Goal: Information Seeking & Learning: Check status

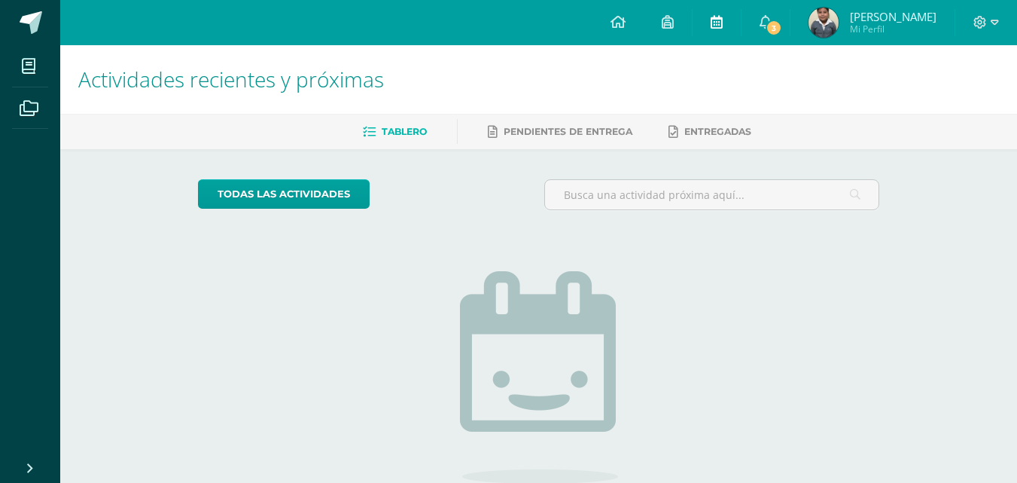
click at [741, 23] on link at bounding box center [717, 22] width 48 height 45
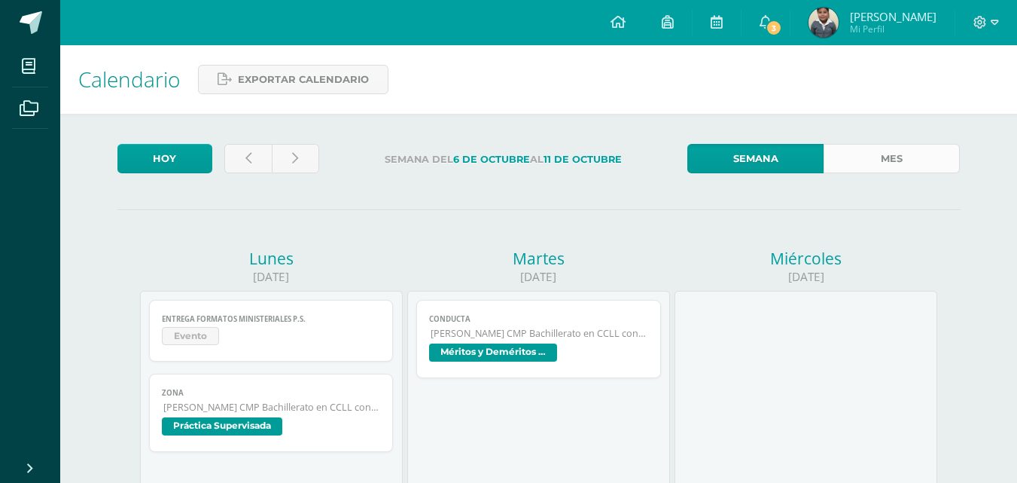
click at [880, 161] on link "Mes" at bounding box center [892, 158] width 136 height 29
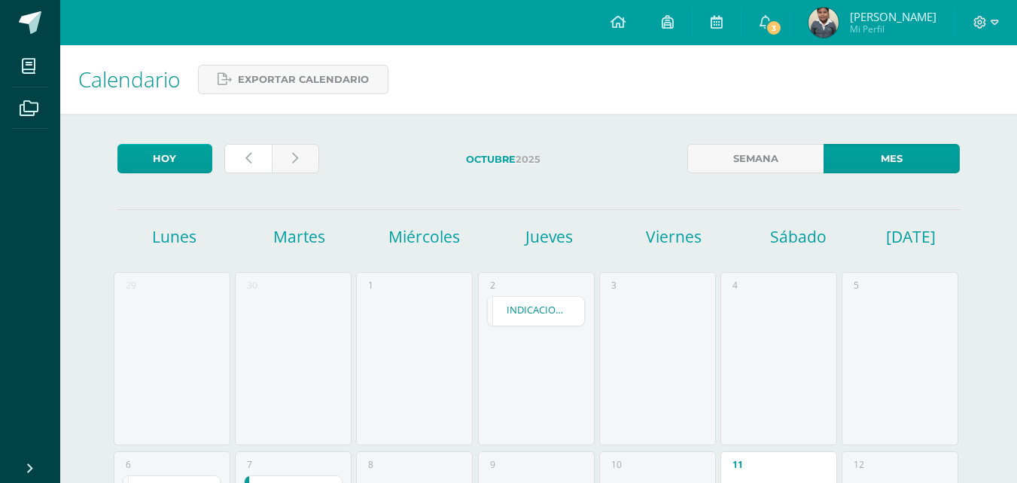
click at [236, 153] on link at bounding box center [247, 158] width 47 height 29
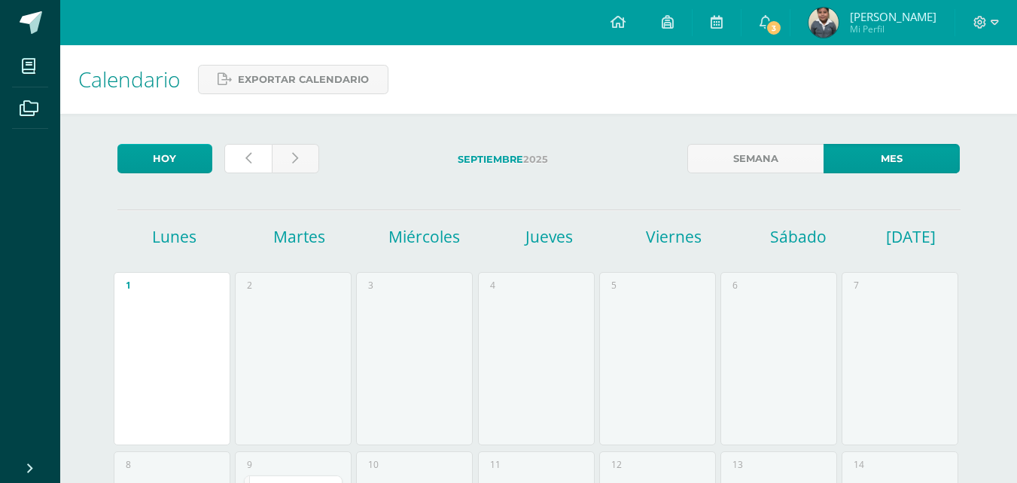
click at [236, 153] on link at bounding box center [247, 158] width 47 height 29
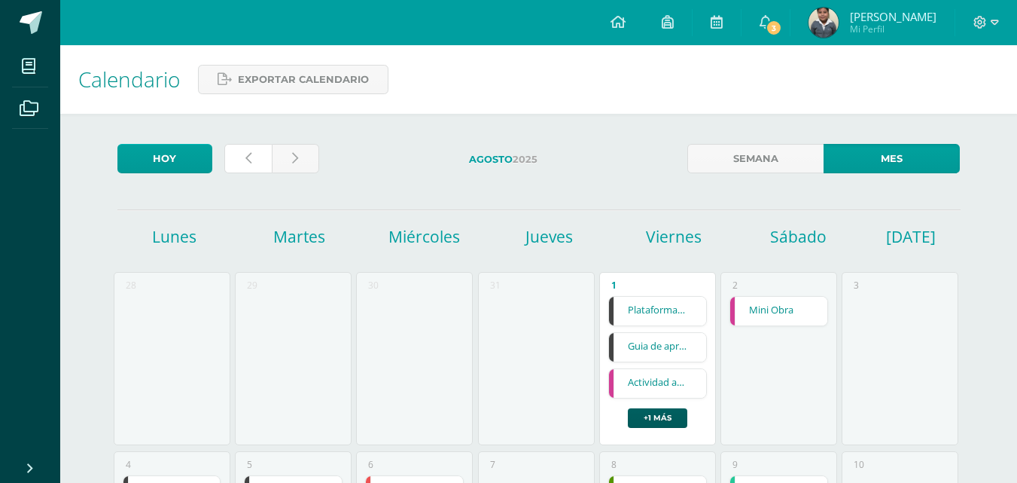
click at [236, 153] on link at bounding box center [247, 158] width 47 height 29
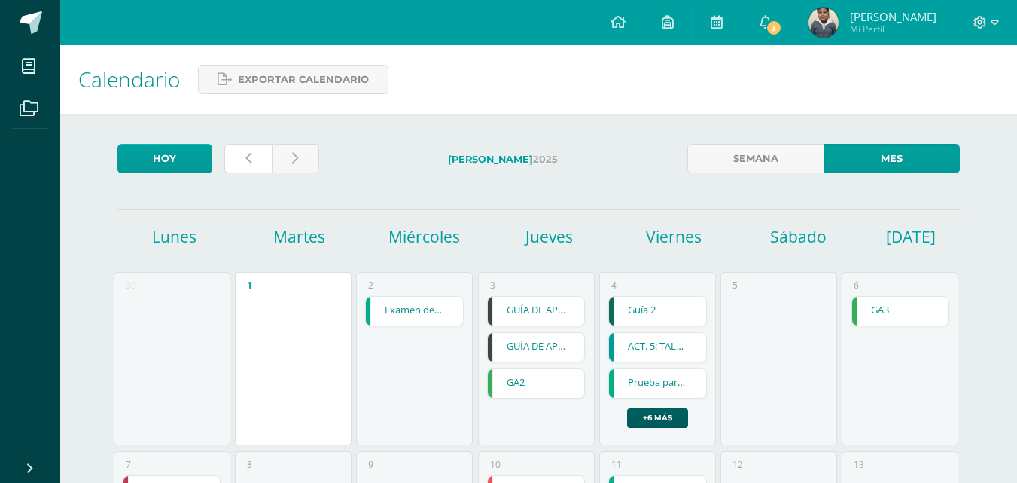
click at [236, 153] on link at bounding box center [247, 158] width 47 height 29
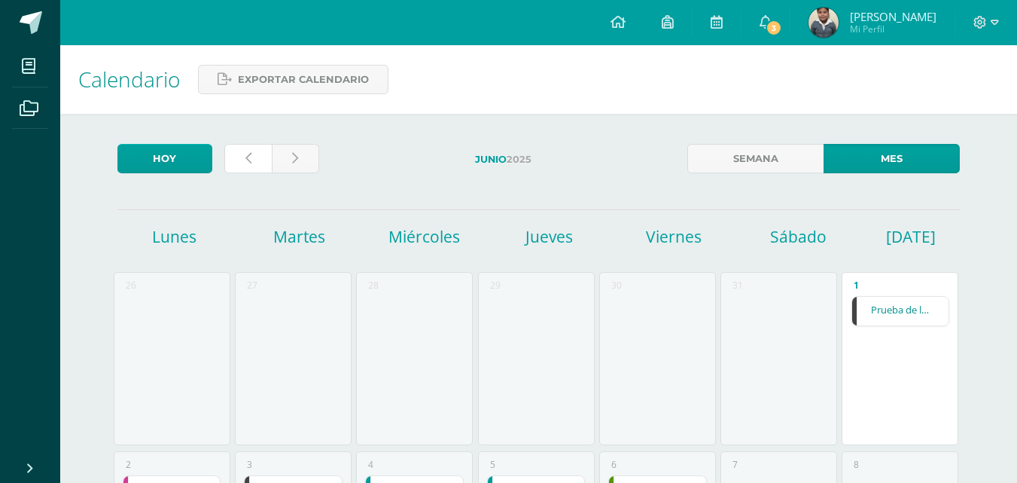
click at [236, 153] on link at bounding box center [247, 158] width 47 height 29
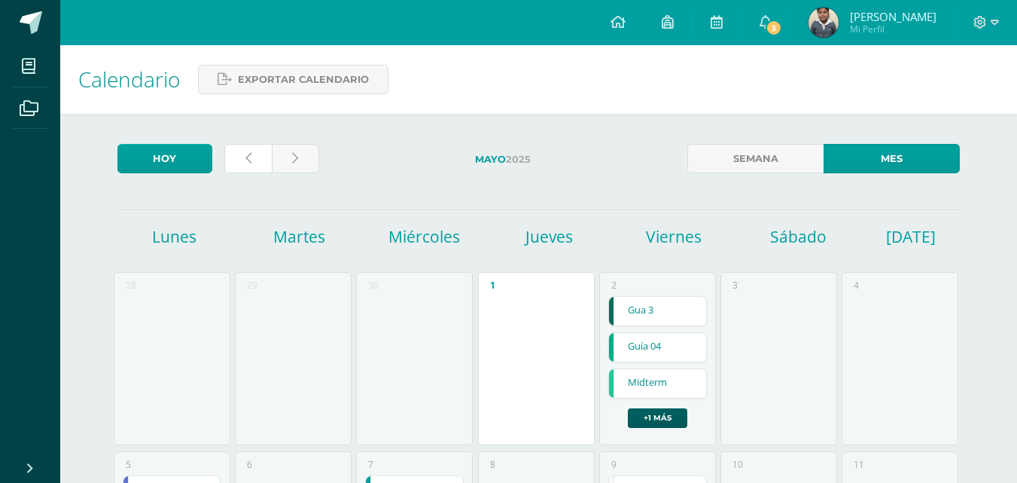
click at [236, 153] on link at bounding box center [247, 158] width 47 height 29
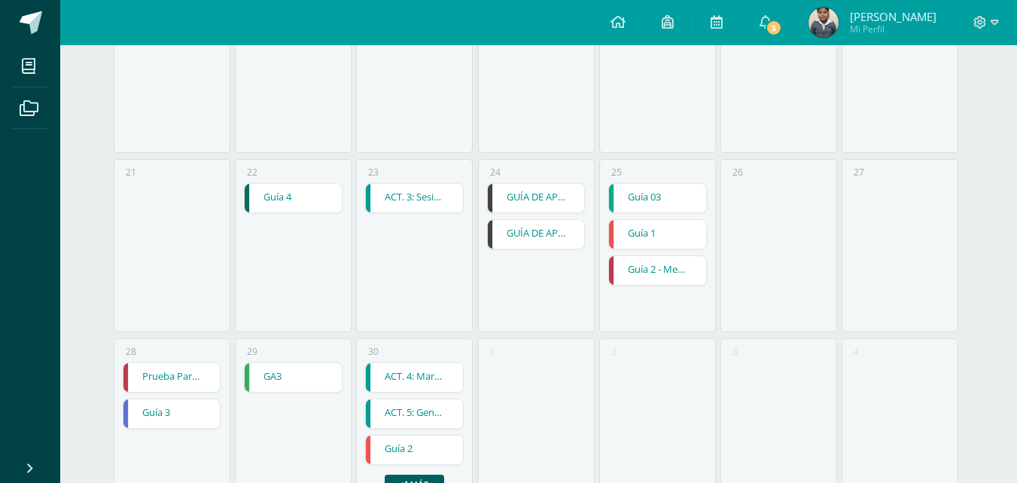
scroll to position [678, 0]
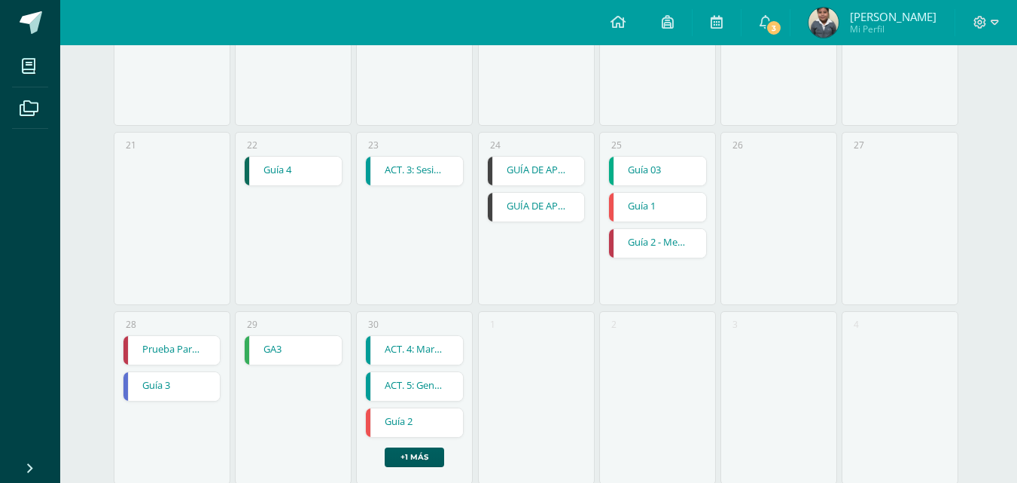
click at [298, 349] on link "GA3" at bounding box center [293, 350] width 97 height 29
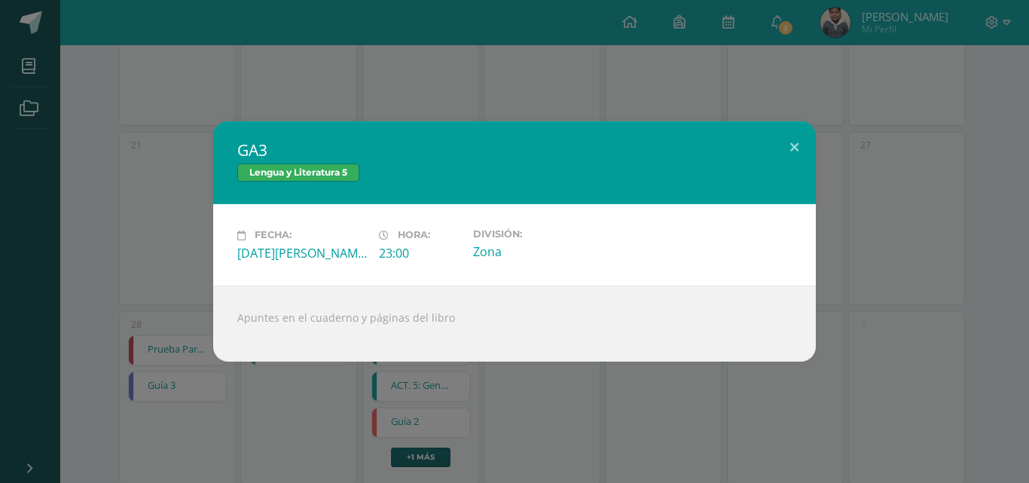
click at [119, 282] on div "GA3 Lengua y Literatura 5 Fecha: [DATE] Hora: 23:00 División: Zona Apuntes en e…" at bounding box center [514, 240] width 1017 height 239
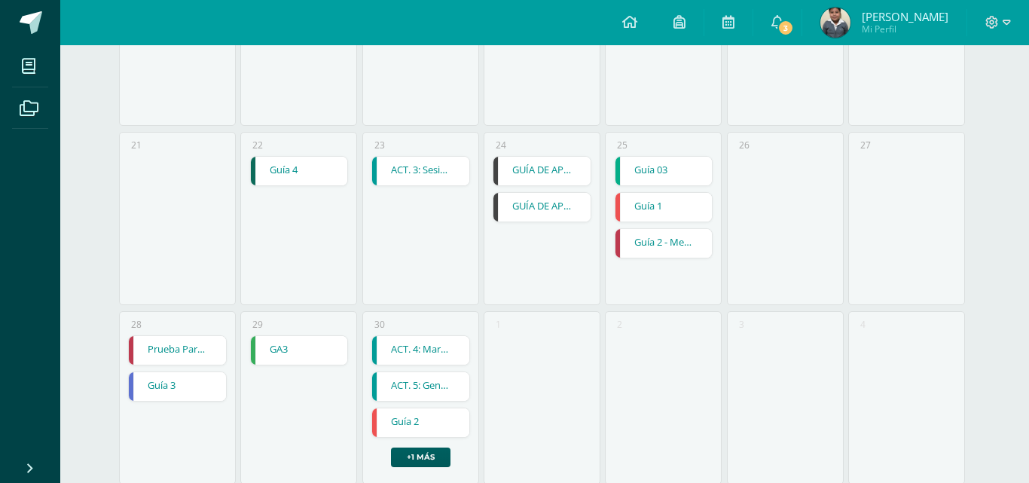
click at [176, 352] on div "GA3 Lengua y Literatura 5 Fecha: [DATE] Hora: 23:00 División: Zona Apuntes en e…" at bounding box center [514, 240] width 1017 height 239
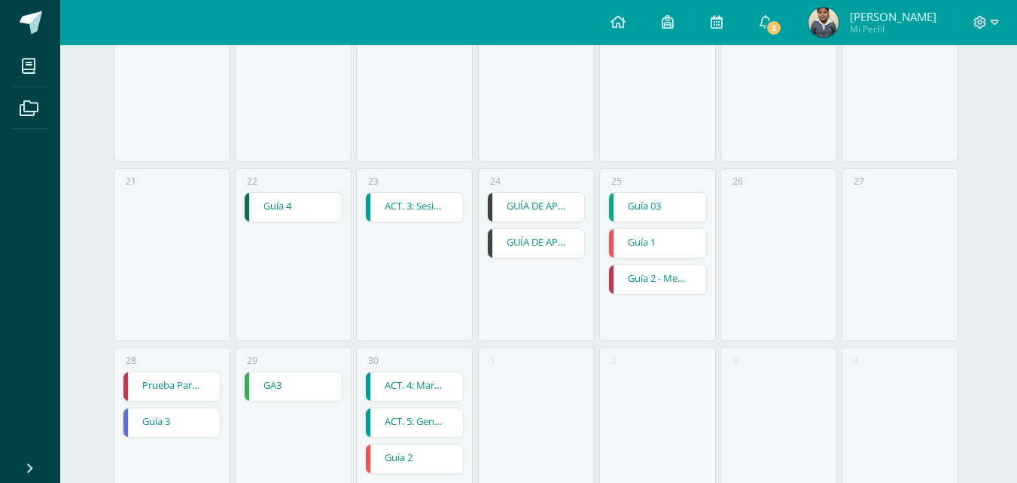
scroll to position [715, 0]
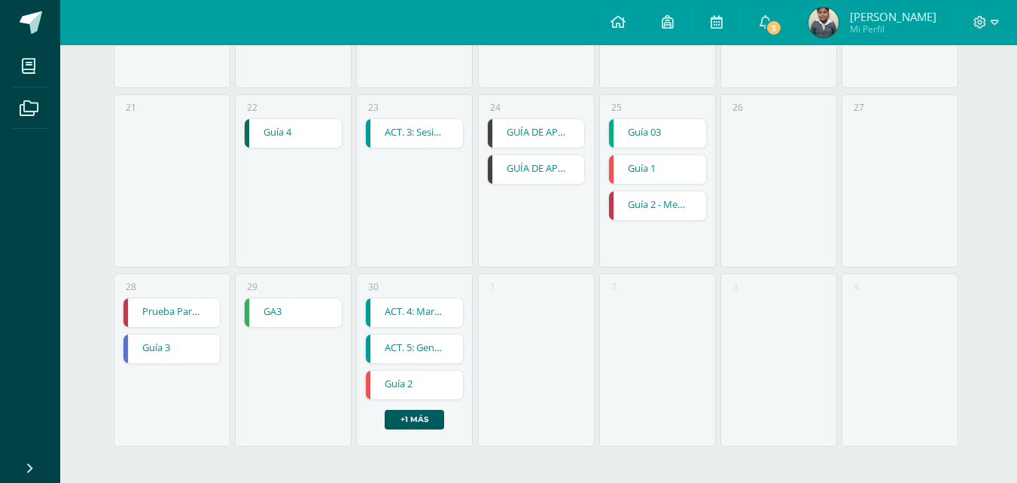
click at [154, 309] on link "Prueba Parcial" at bounding box center [171, 312] width 97 height 29
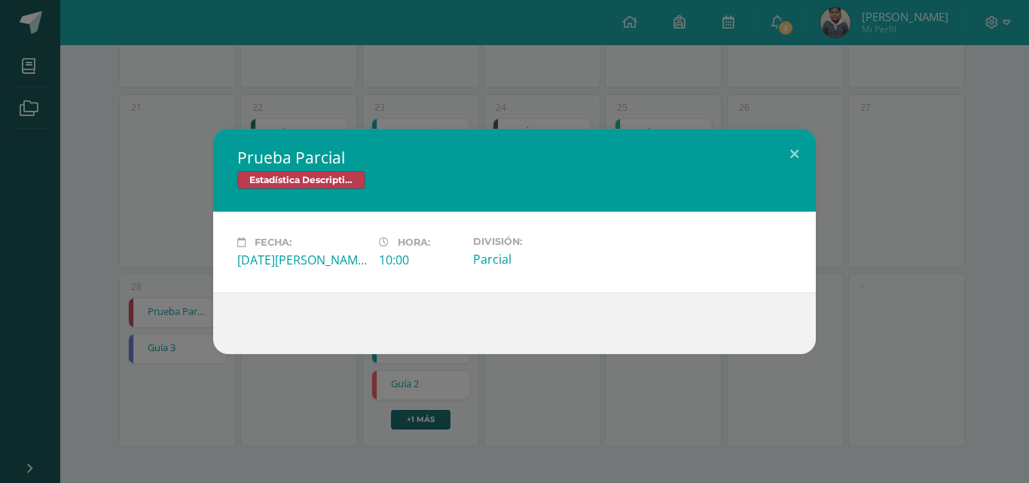
click at [154, 309] on div "Prueba Parcial Estadística Descriptiva Fecha: [DATE] Hora: 10:00 División: Parc…" at bounding box center [514, 241] width 1017 height 225
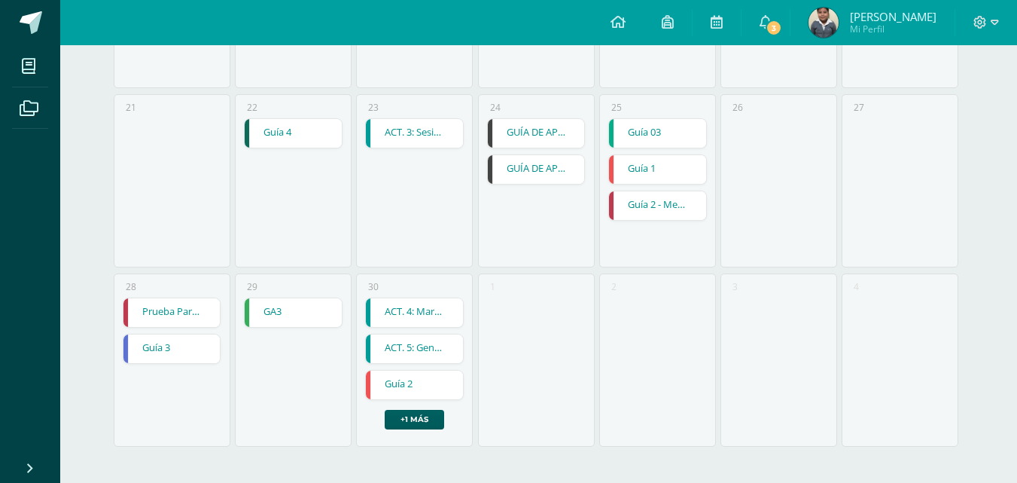
click at [186, 356] on link "Guía 3" at bounding box center [171, 348] width 97 height 29
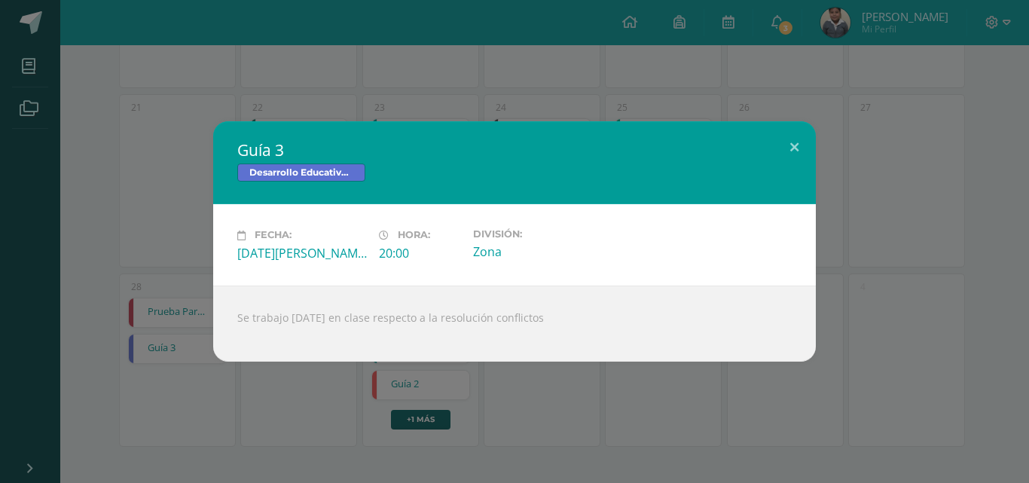
click at [188, 353] on div "Guía 3 Desarrollo Educativo y Proyecto de Vida Fecha: [DATE] Hora: 20:00 Divisi…" at bounding box center [514, 240] width 1017 height 239
